Goal: Feedback & Contribution: Submit feedback/report problem

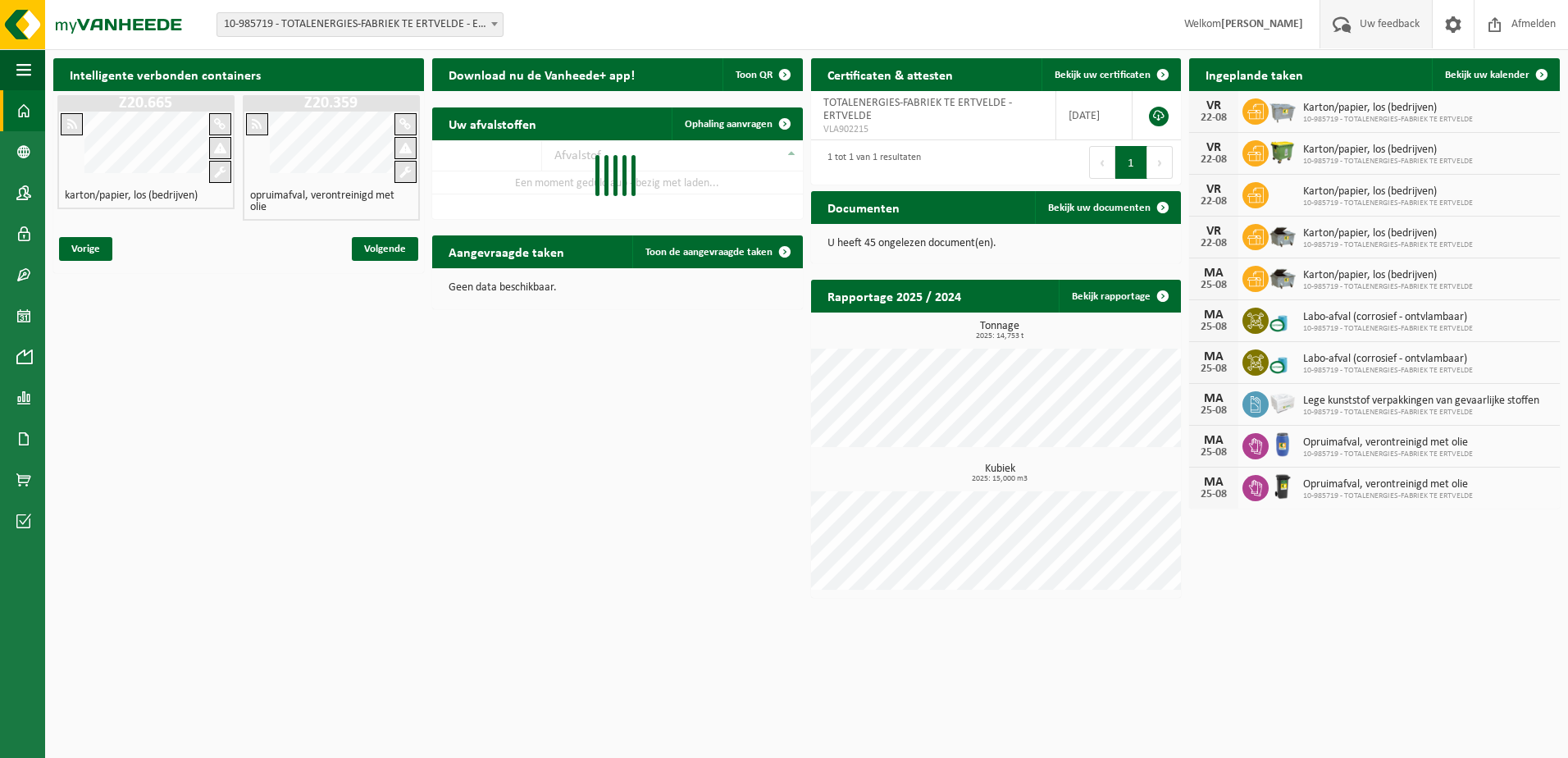
click at [1388, 22] on span "Uw feedback" at bounding box center [1389, 24] width 68 height 49
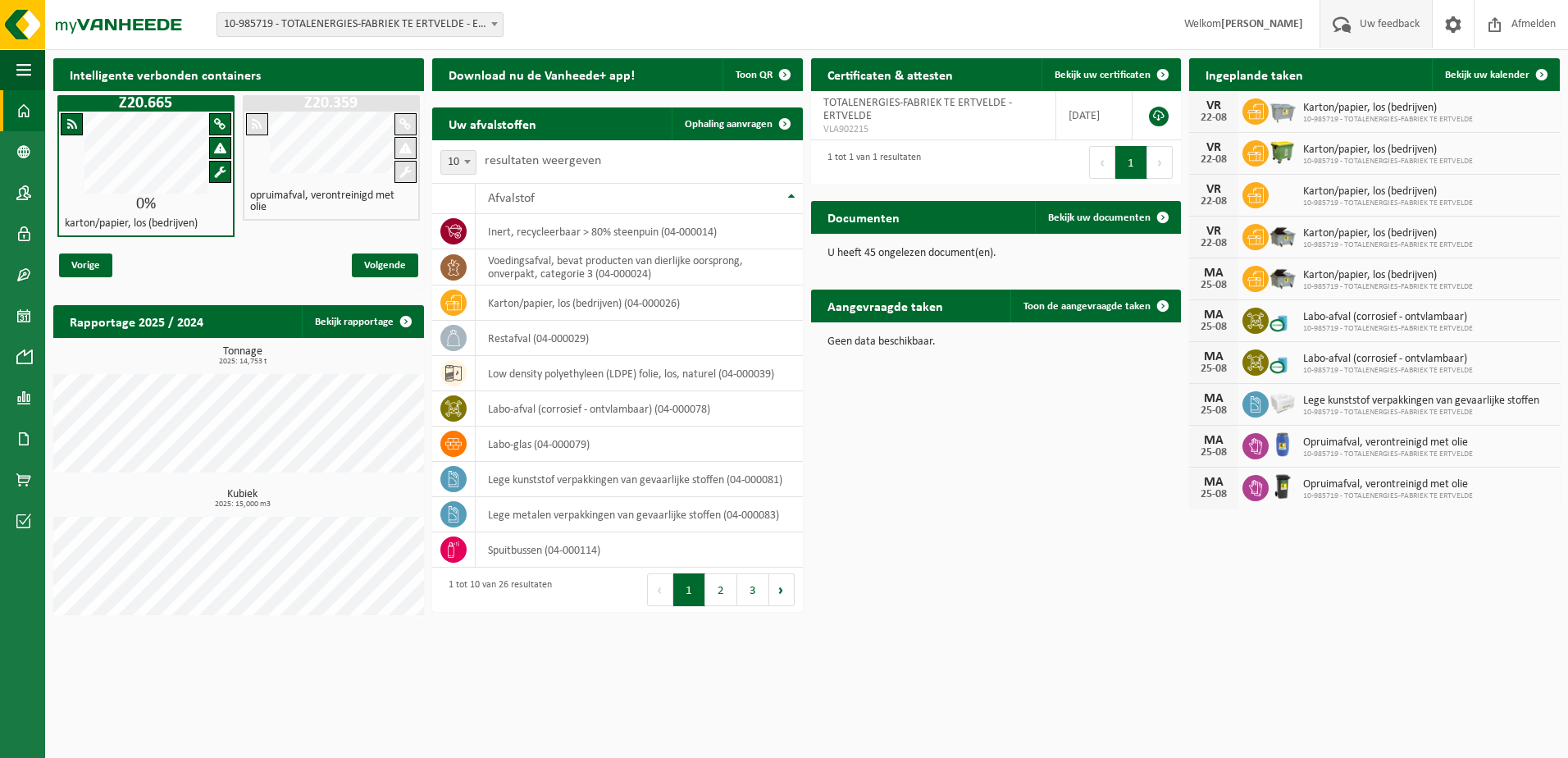
click at [1388, 22] on span "Uw feedback" at bounding box center [1389, 24] width 68 height 49
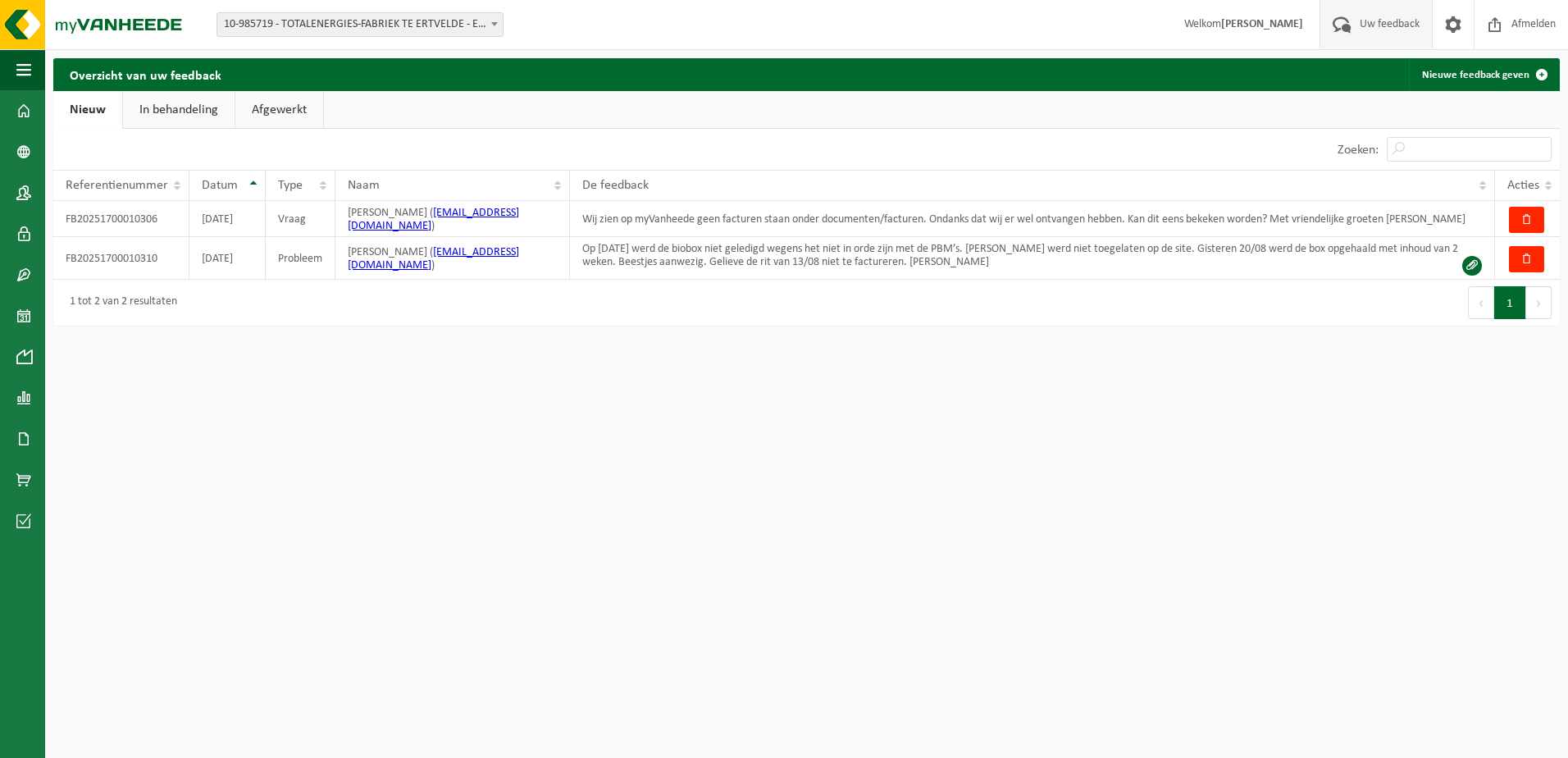
click at [1384, 24] on span "Uw feedback" at bounding box center [1389, 24] width 68 height 49
click at [1454, 75] on link "Nieuwe feedback geven" at bounding box center [1483, 74] width 149 height 33
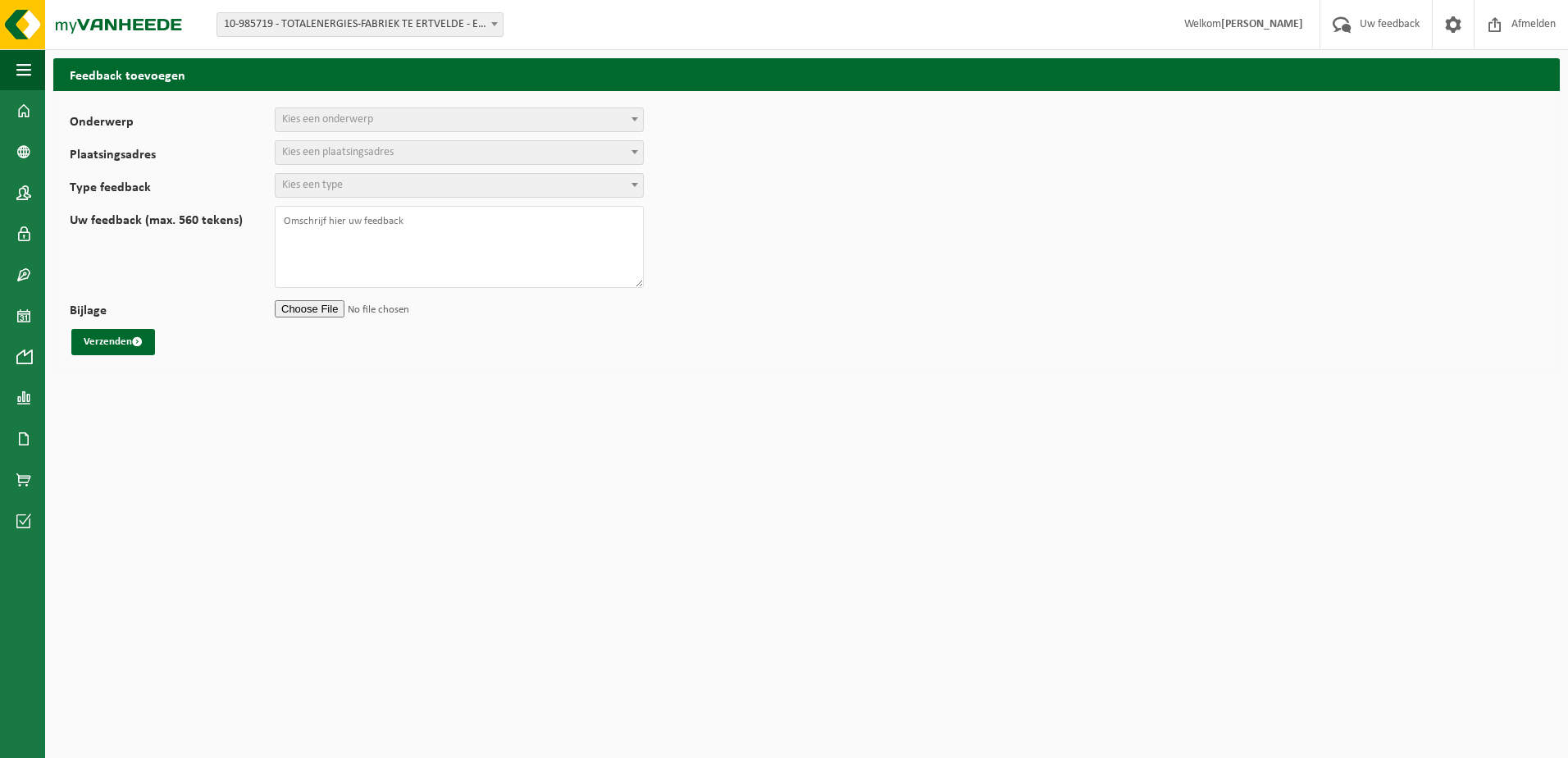
select select
click at [397, 123] on span "Kies een onderwerp" at bounding box center [460, 119] width 368 height 23
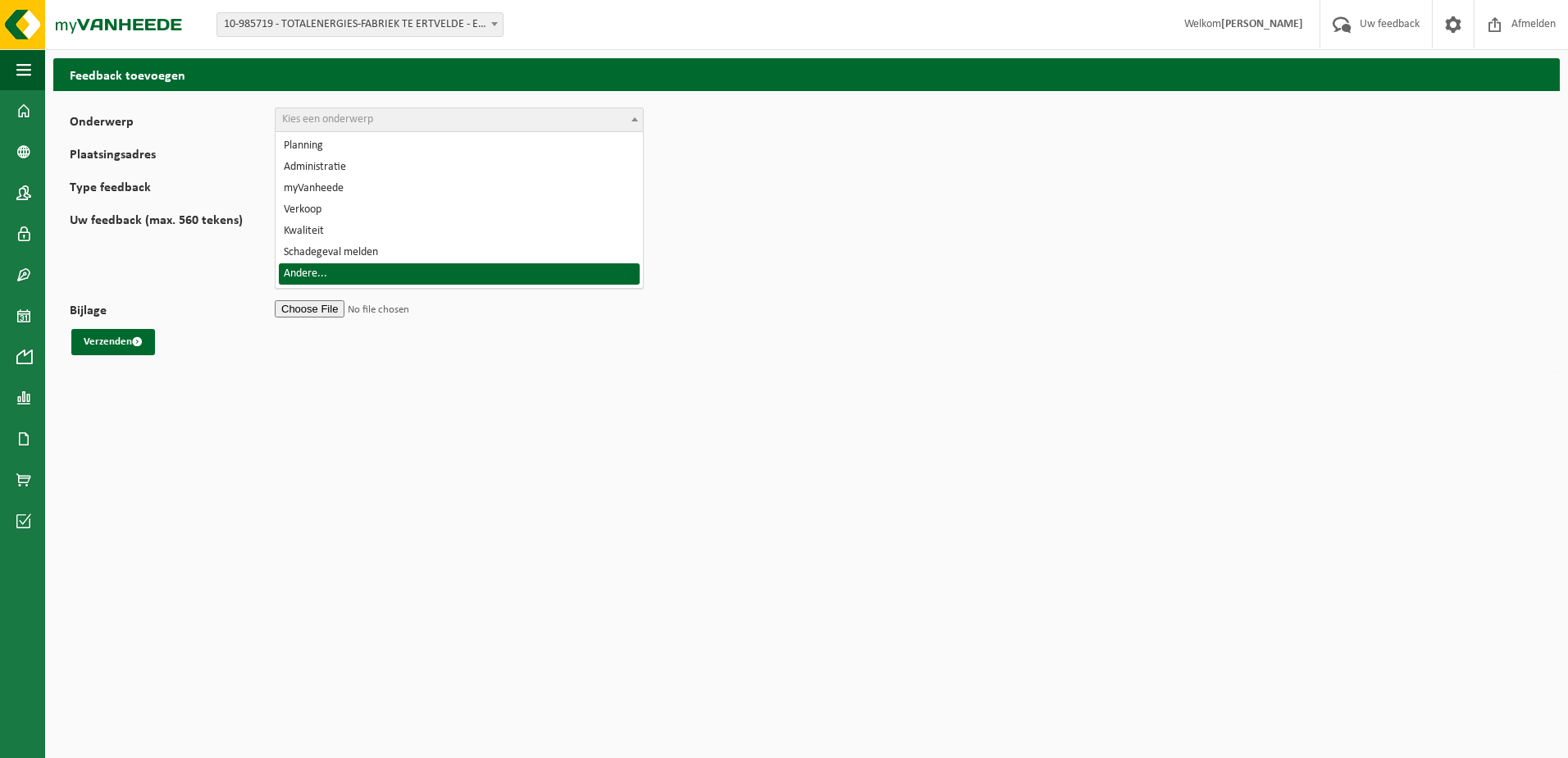
select select "32"
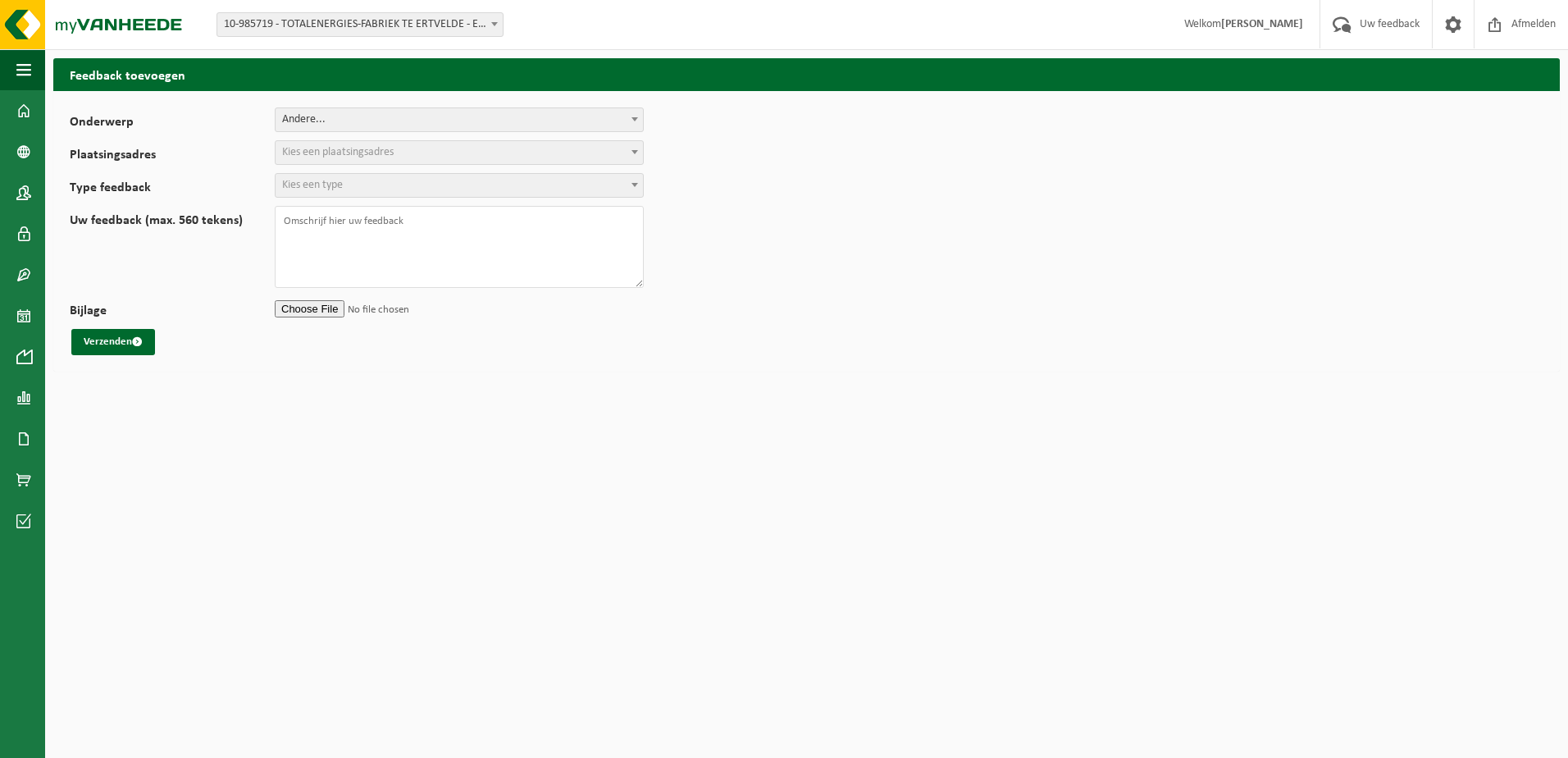
click at [351, 153] on span "Kies een plaatsingsadres" at bounding box center [337, 152] width 112 height 12
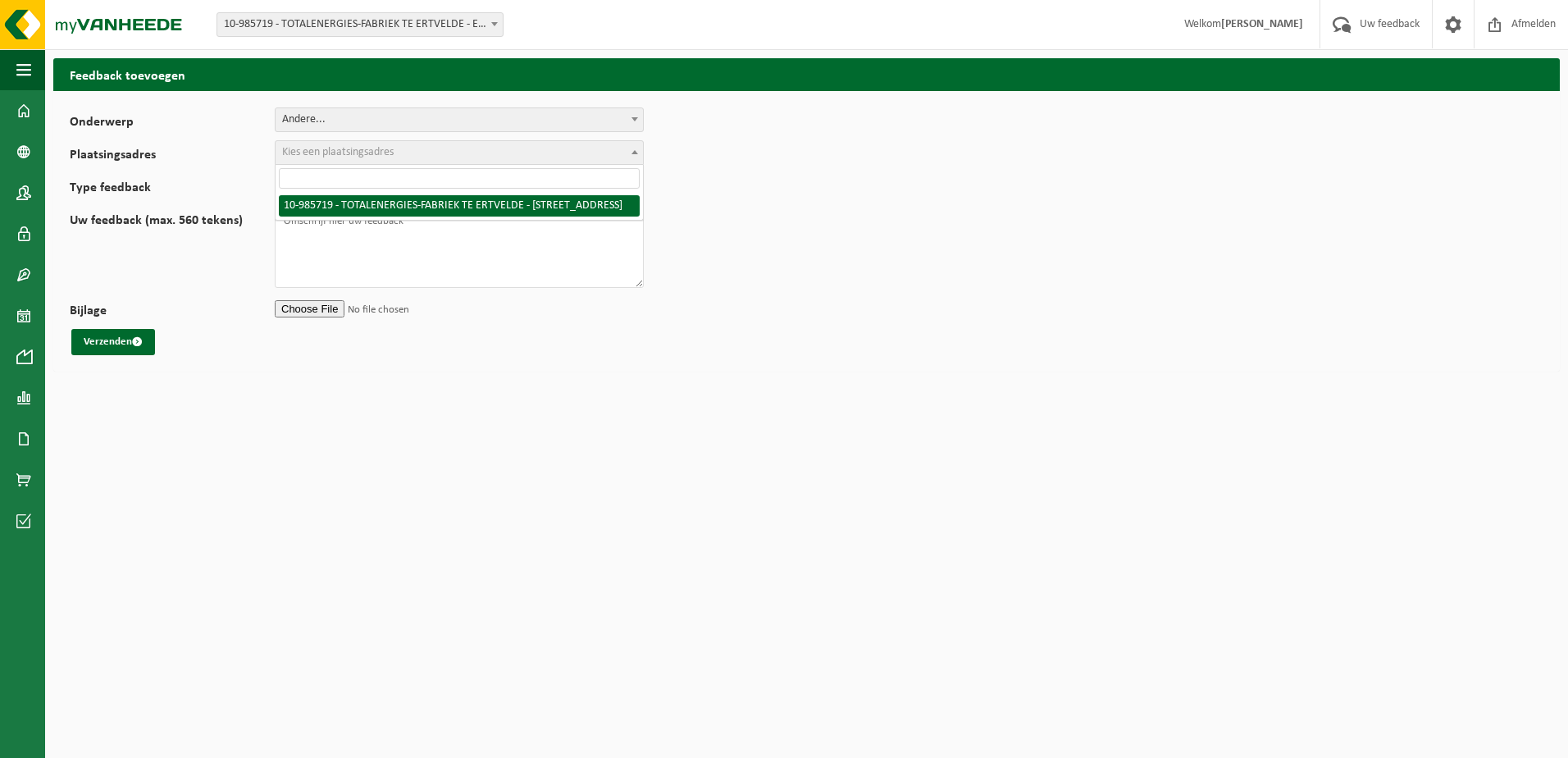
select select "165265"
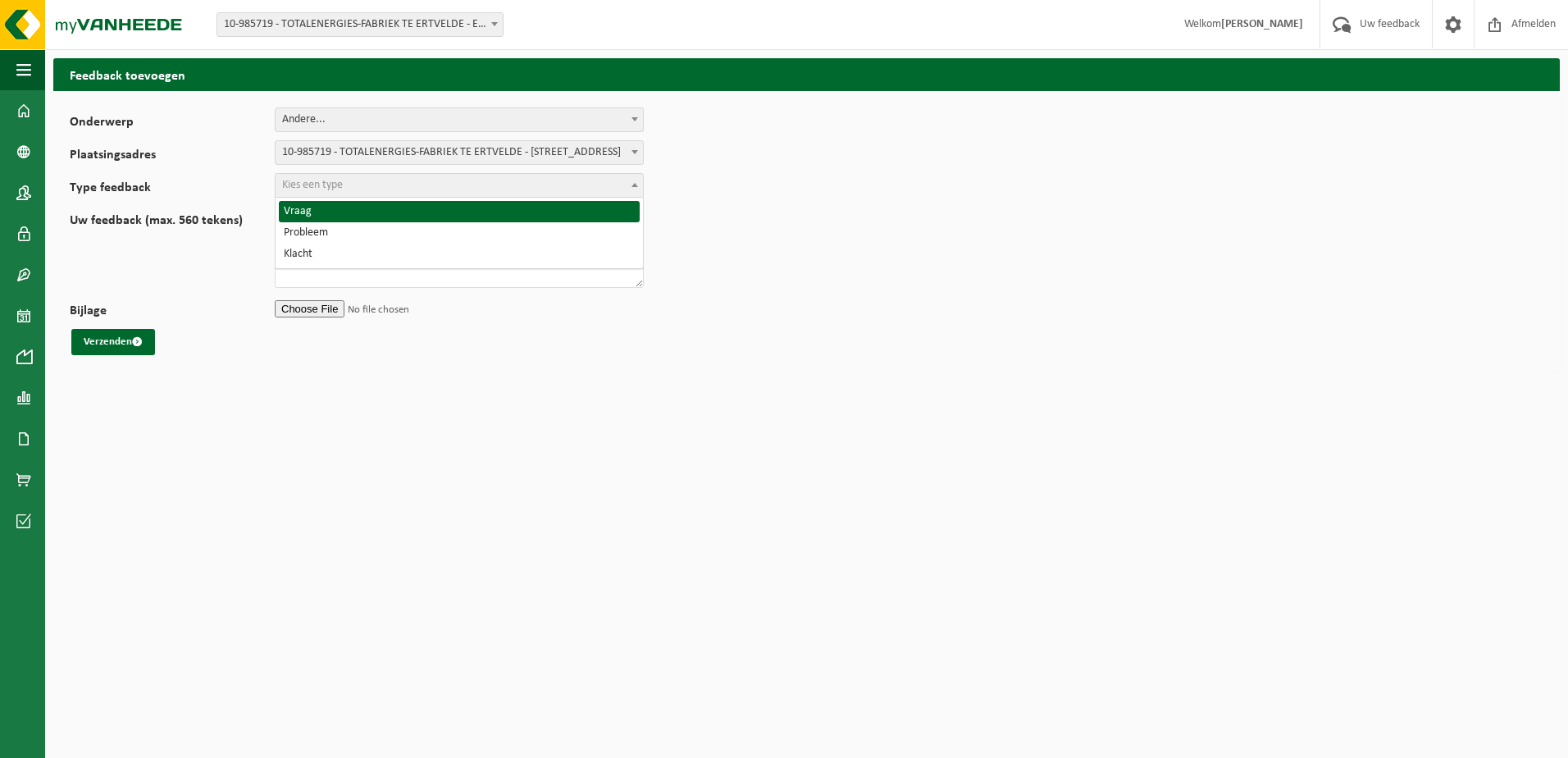
click at [347, 182] on span "Kies een type" at bounding box center [460, 185] width 368 height 23
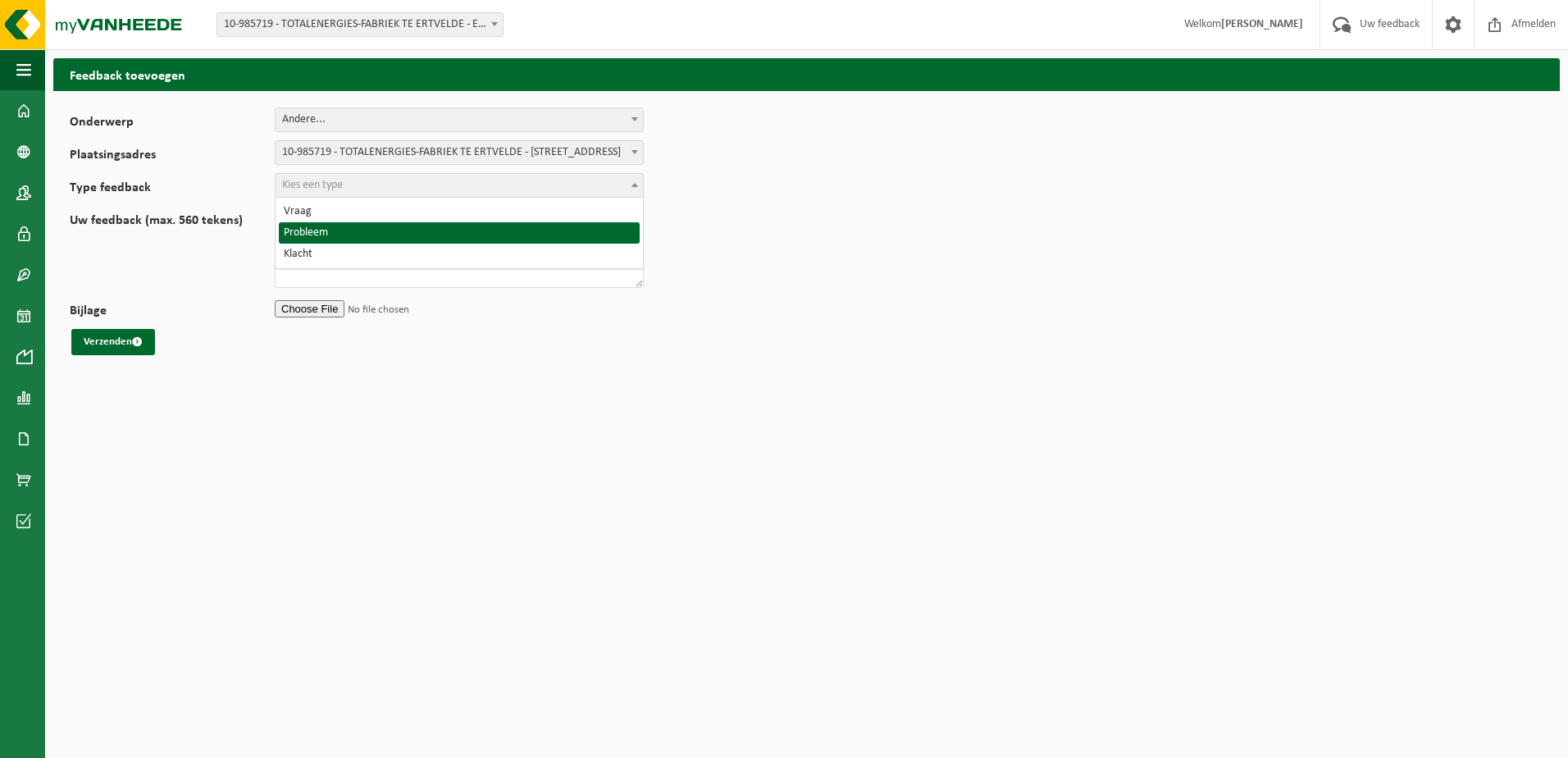
select select "ISS"
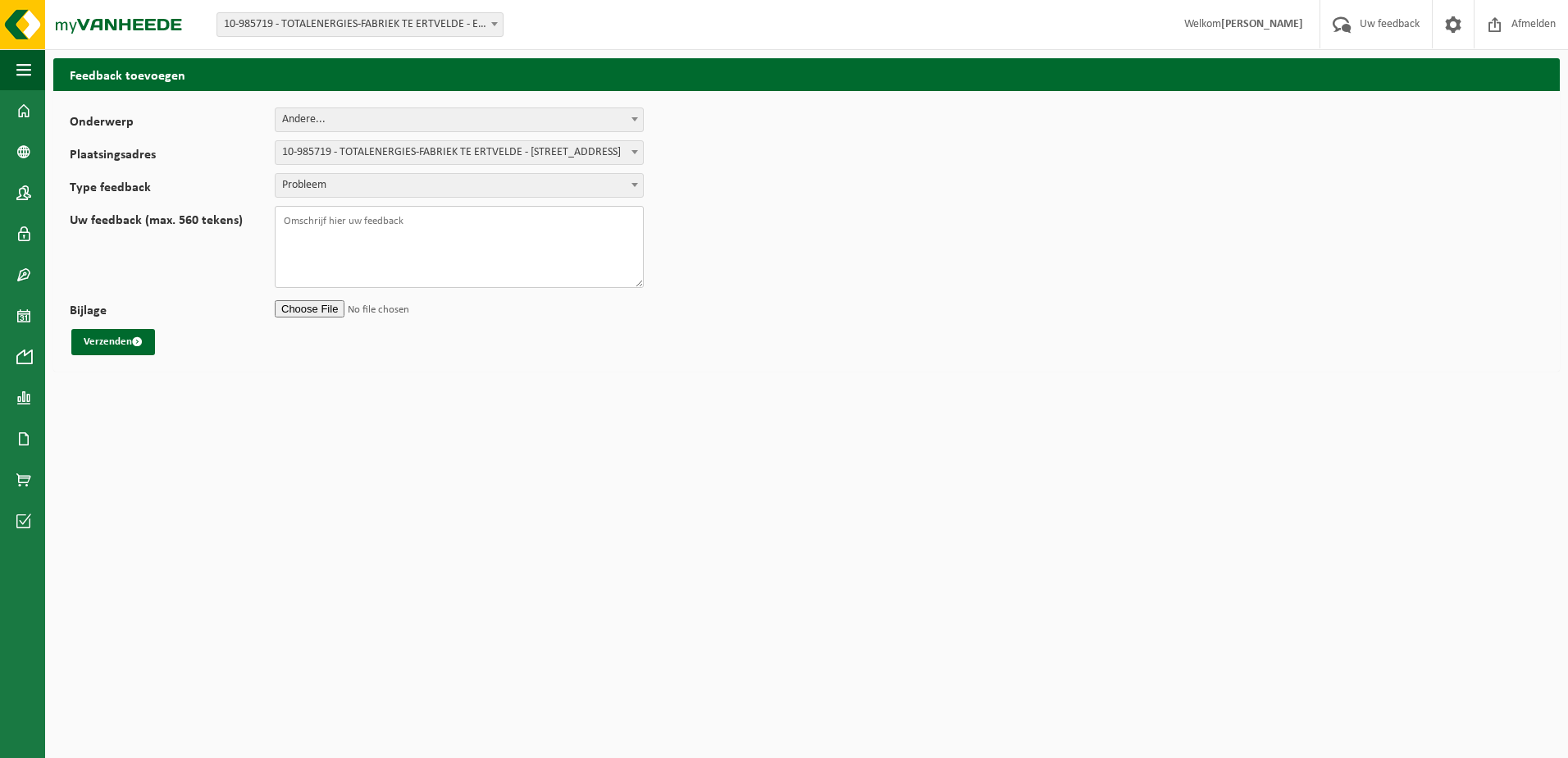
click at [350, 216] on textarea "Uw feedback (max. 560 tekens)" at bounding box center [460, 247] width 369 height 82
click at [324, 311] on input "Bijlage" at bounding box center [460, 308] width 369 height 25
type input "C:\fakepath\20250822 - geen correcte PBM's aankoop kinriem.pdf"
click at [336, 210] on textarea "Uw feedback (max. 560 tekens)" at bounding box center [460, 247] width 369 height 82
click at [438, 220] on textarea "op 22/08 melde chauffeur" at bounding box center [460, 247] width 369 height 82
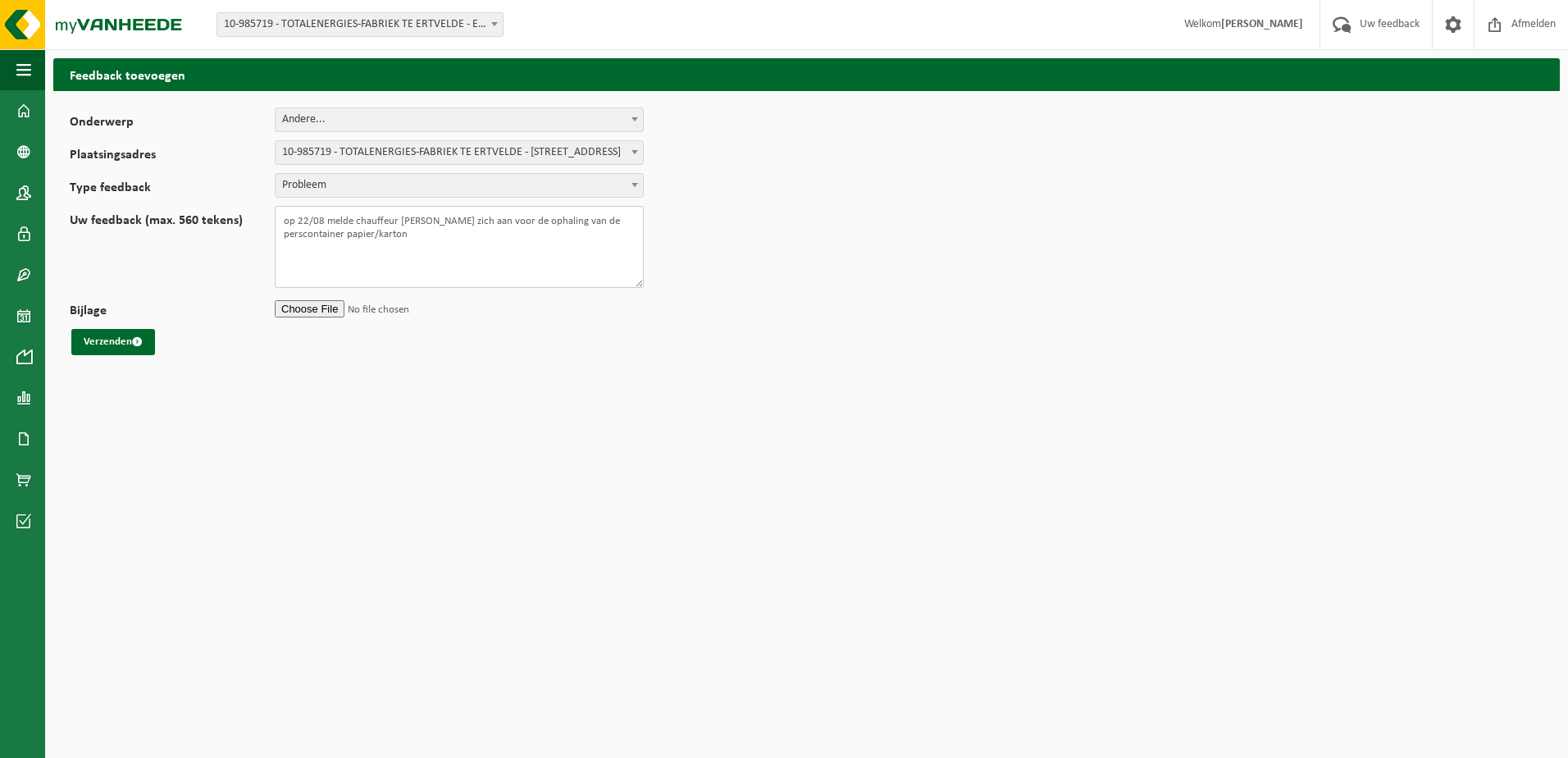
click at [284, 226] on textarea "op 22/08 melde chauffeur [PERSON_NAME] zich aan voor de ophaling van de perscon…" at bounding box center [460, 247] width 369 height 82
click at [416, 234] on textarea "Op 22/08 melde chauffeur [PERSON_NAME] zich aan voor de ophaling van de perscon…" at bounding box center [460, 247] width 369 height 82
click at [412, 231] on textarea "Op 22/08 melde chauffeur [PERSON_NAME] zich aan voor de ophaling van de perscon…" at bounding box center [460, 247] width 369 height 82
click at [365, 249] on textarea "Op 22/08 melde chauffeur [PERSON_NAME] zich aan voor de ophaling van de perscon…" at bounding box center [460, 247] width 369 height 82
click at [365, 249] on textarea "Op 22/08 melde chauffeur Jonas Berteel zich aan voor de ophaling van de perscon…" at bounding box center [460, 247] width 369 height 82
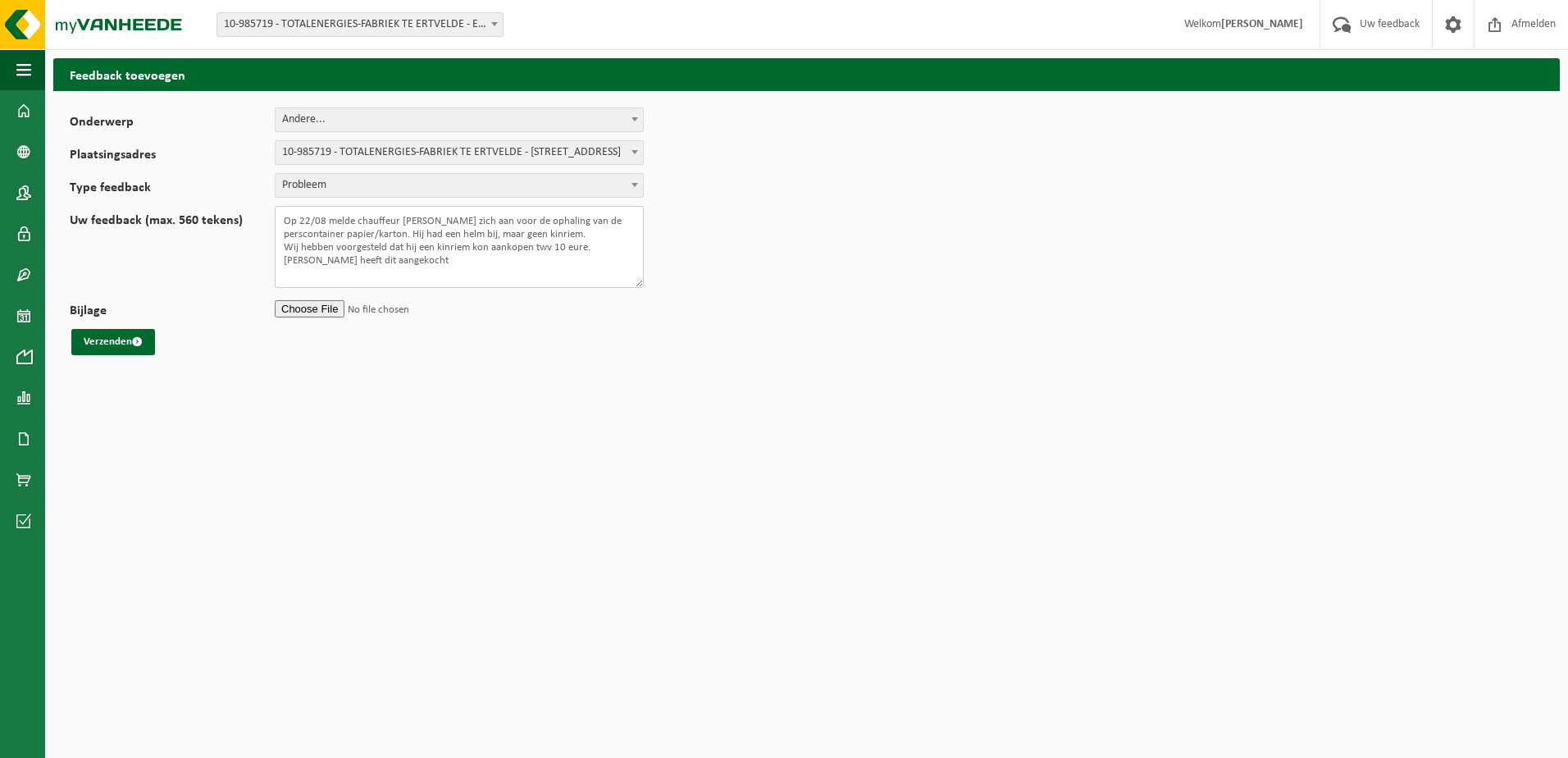
click at [393, 250] on textarea "Op 22/08 melde chauffeur Jonas Berteel zich aan voor de ophaling van de perscon…" at bounding box center [460, 247] width 369 height 82
click at [470, 252] on textarea "Op 22/08 melde chauffeur Jonas Berteel zich aan voor de ophaling van de perscon…" at bounding box center [460, 247] width 369 height 82
click at [462, 242] on textarea "Op 22/08 melde chauffeur Jonas Berteel zich aan voor de ophaling van de perscon…" at bounding box center [460, 247] width 369 height 82
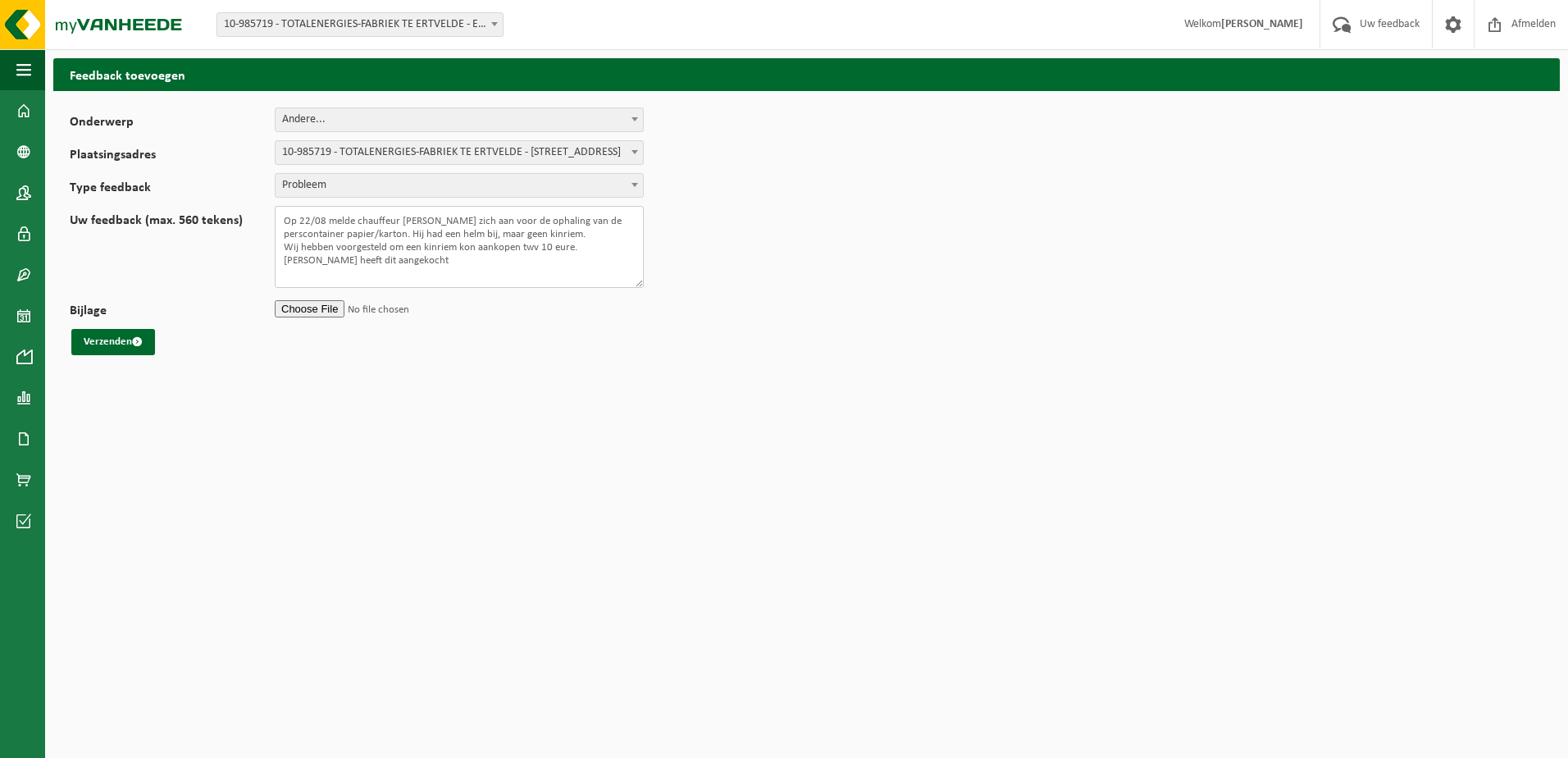
click at [462, 242] on textarea "Op 22/08 melde chauffeur Jonas Berteel zich aan voor de ophaling van de perscon…" at bounding box center [460, 247] width 369 height 82
click at [524, 250] on textarea "Op 22/08 melde chauffeur Jonas Berteel zich aan voor de ophaling van de perscon…" at bounding box center [460, 247] width 369 height 82
click at [573, 245] on textarea "Op 22/08 melde chauffeur Jonas Berteel zich aan voor de ophaling van de perscon…" at bounding box center [460, 247] width 369 height 82
click at [414, 231] on textarea "Op 22/08 melde chauffeur Jonas Berteel zich aan voor de ophaling van de perscon…" at bounding box center [460, 247] width 369 height 82
click at [505, 245] on textarea "Op 22/08 melde chauffeur Jonas Berteel zich aan voor de ophaling van de perscon…" at bounding box center [460, 247] width 369 height 82
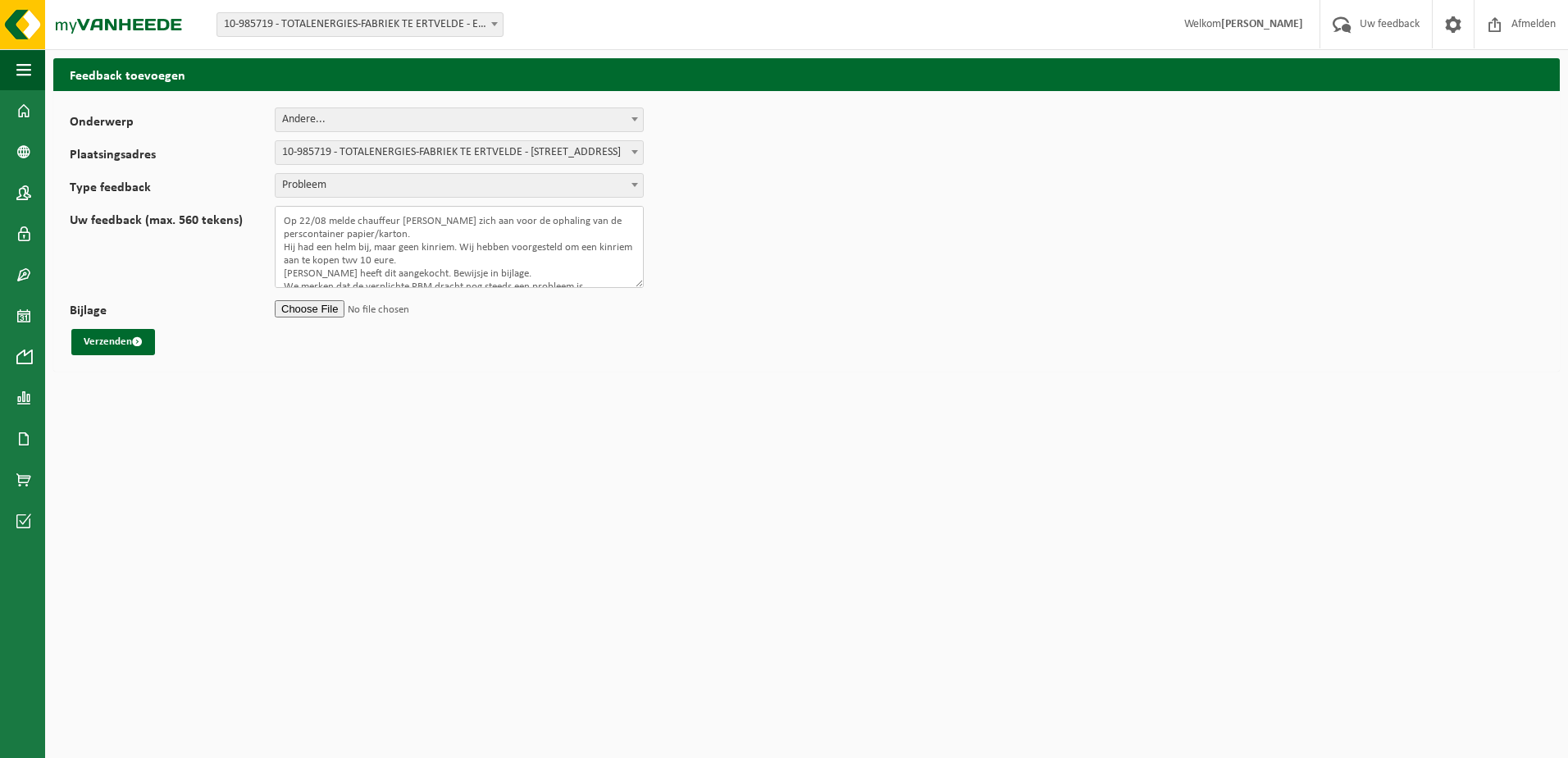
click at [438, 261] on textarea "Op 22/08 melde chauffeur Jonas Berteel zich aan voor de ophaling van de perscon…" at bounding box center [460, 247] width 369 height 82
click at [427, 258] on textarea "Op 22/08 melde chauffeur Jonas Berteel zich aan voor de ophaling van de perscon…" at bounding box center [460, 247] width 369 height 82
click at [443, 259] on textarea "Op 22/08 melde chauffeur Jonas Berteel zich aan voor de ophaling van de perscon…" at bounding box center [460, 247] width 369 height 82
drag, startPoint x: 573, startPoint y: 260, endPoint x: 486, endPoint y: 264, distance: 87.1
click at [486, 264] on textarea "Op 22/08 melde chauffeur Jonas Berteel zich aan voor de ophaling van de perscon…" at bounding box center [460, 247] width 369 height 82
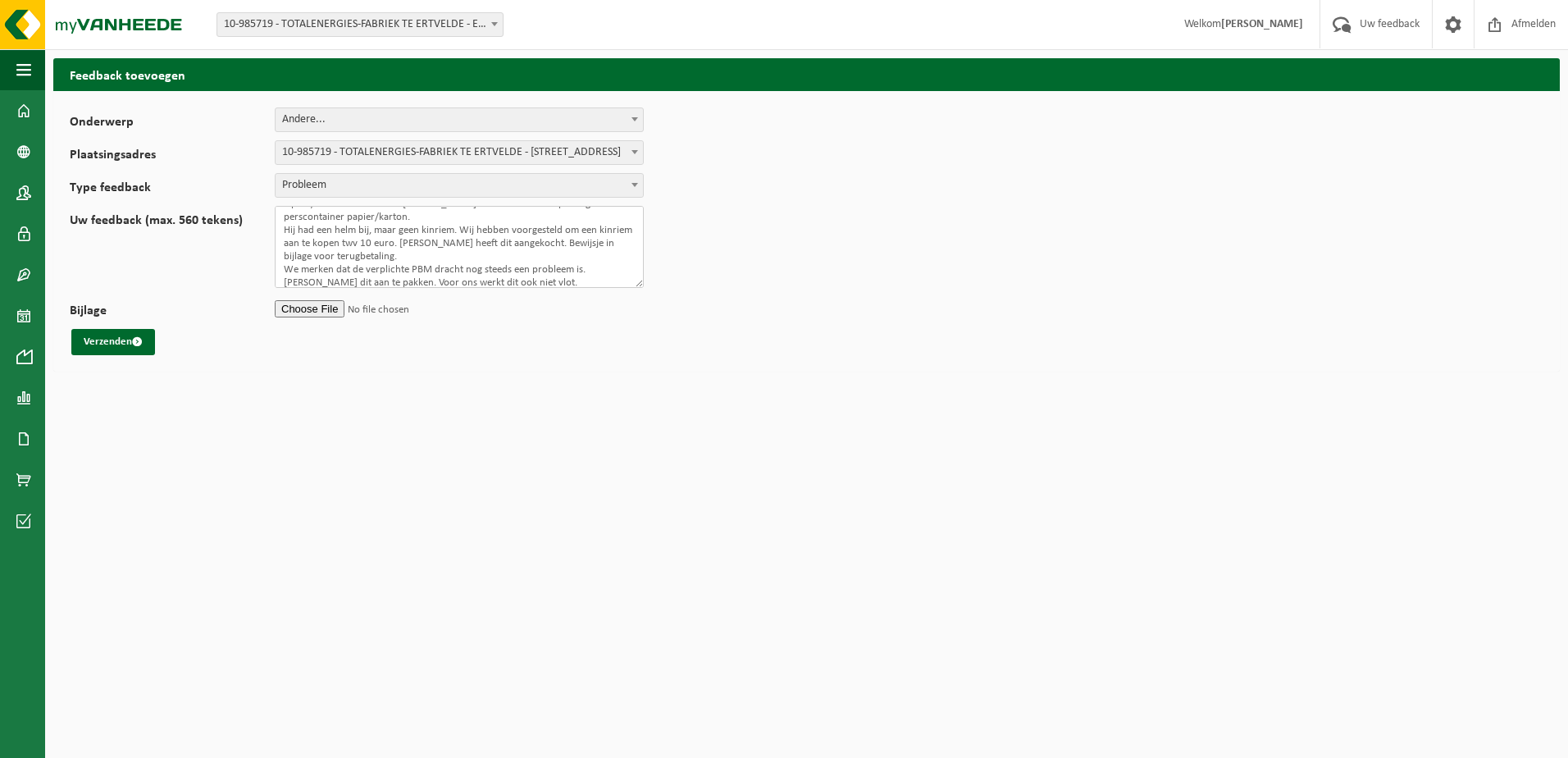
scroll to position [33, 0]
click at [520, 269] on textarea "Op 22/08 melde chauffeur Jonas Berteel zich aan voor de ophaling van de perscon…" at bounding box center [460, 247] width 369 height 82
click at [524, 261] on textarea "Op 22/08 melde chauffeur Jonas Berteel zich aan voor de ophaling van de perscon…" at bounding box center [460, 247] width 369 height 82
drag, startPoint x: 355, startPoint y: 275, endPoint x: 272, endPoint y: 277, distance: 83.0
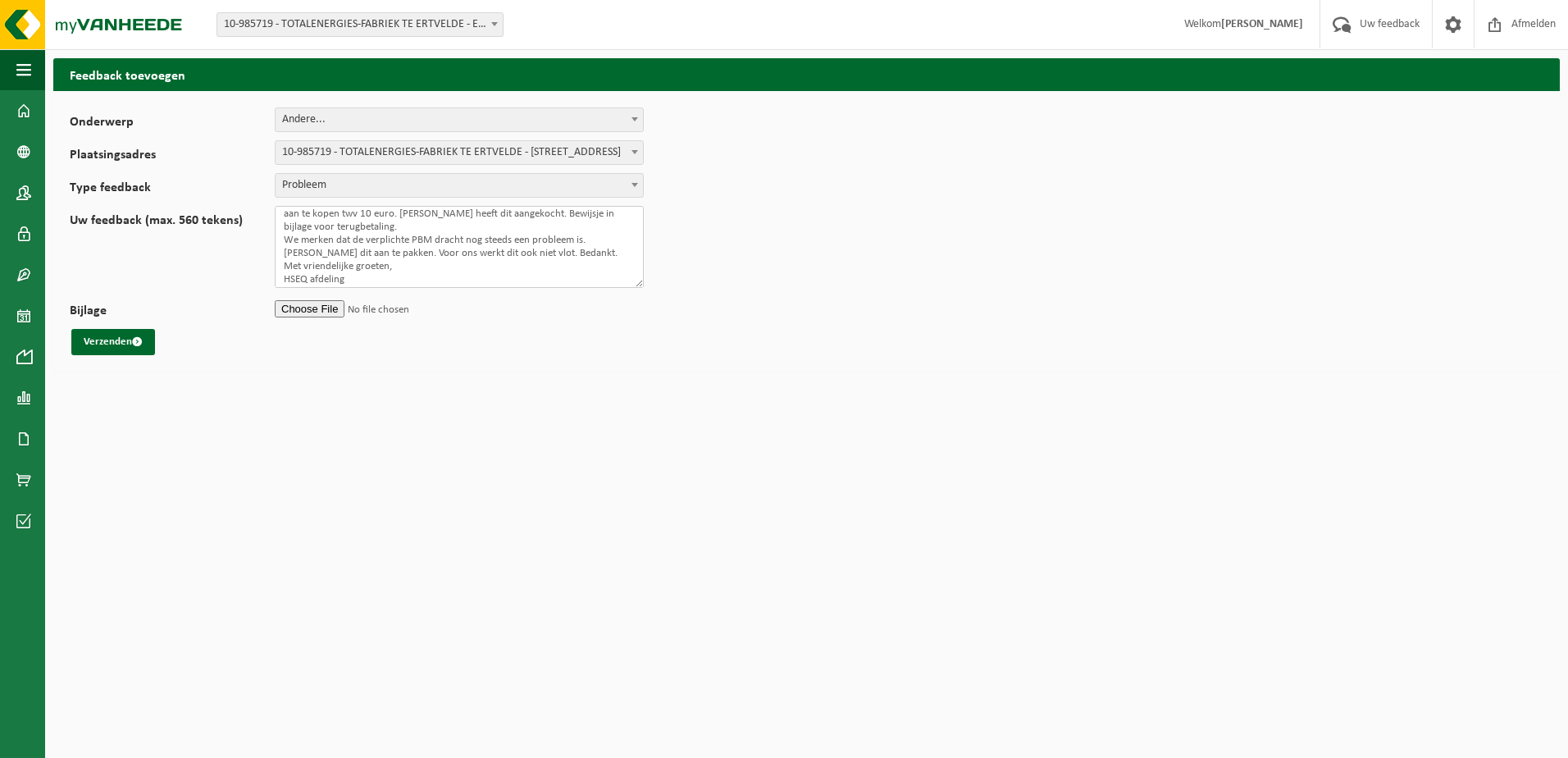
click at [272, 277] on div "Uw feedback (max. 560 tekens) Op 22/08 melde chauffeur Jonas Berteel zich aan v…" at bounding box center [365, 247] width 591 height 82
type textarea "Op 22/08 melde chauffeur Jonas Berteel zich aan voor de ophaling van de perscon…"
drag, startPoint x: 111, startPoint y: 350, endPoint x: 108, endPoint y: 336, distance: 14.3
click at [108, 336] on button "Verzenden" at bounding box center [113, 342] width 83 height 26
